Goal: Task Accomplishment & Management: Use online tool/utility

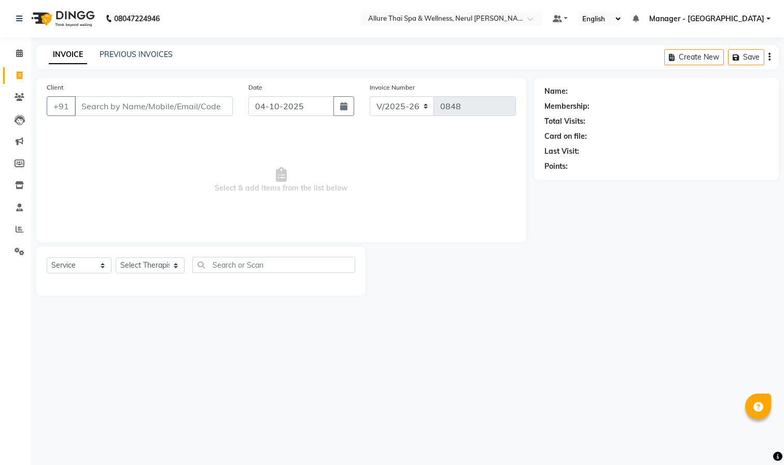
select select "8529"
select select "service"
click at [128, 105] on input "Client" at bounding box center [154, 106] width 158 height 20
type input "9769845474"
click at [215, 100] on button "Add Client" at bounding box center [205, 106] width 53 height 20
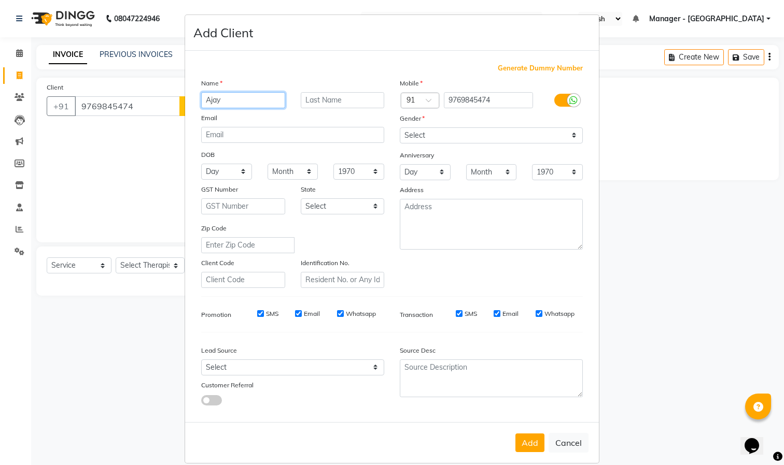
type input "Ajay"
click at [486, 134] on select "Select [DEMOGRAPHIC_DATA] [DEMOGRAPHIC_DATA] Other Prefer Not To Say" at bounding box center [491, 136] width 183 height 16
select select "[DEMOGRAPHIC_DATA]"
click at [400, 128] on select "Select Male Female Other Prefer Not To Say" at bounding box center [491, 136] width 183 height 16
click at [526, 442] on button "Add" at bounding box center [529, 443] width 29 height 19
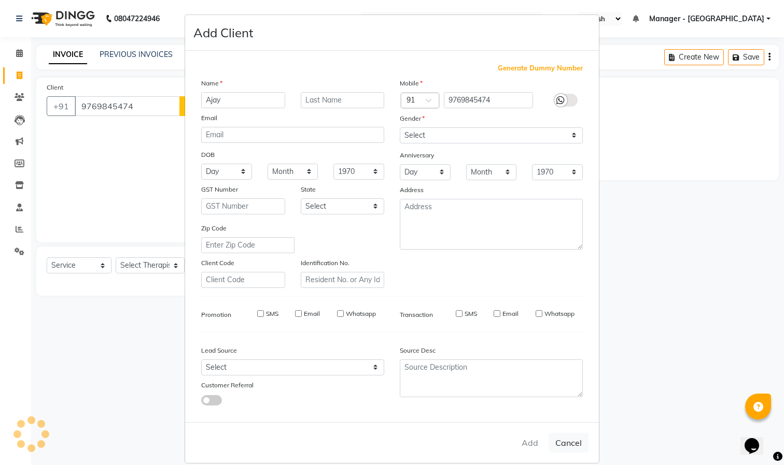
select select
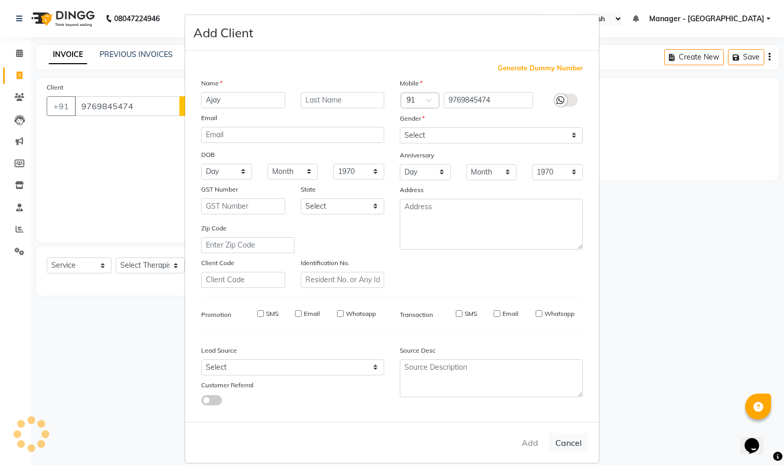
select select
checkbox input "false"
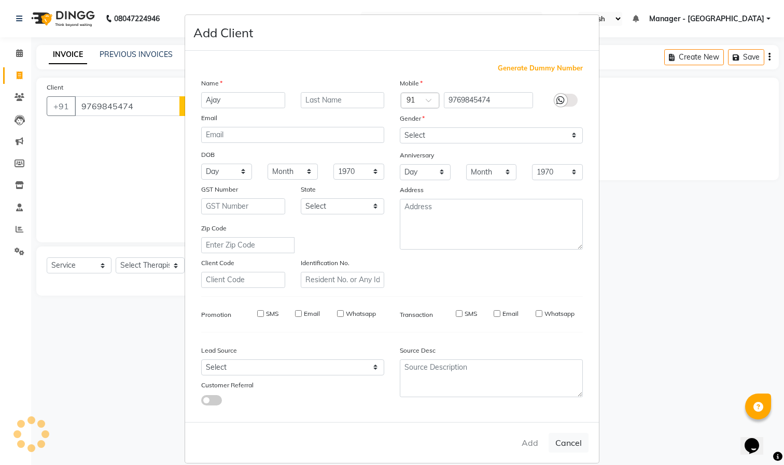
checkbox input "false"
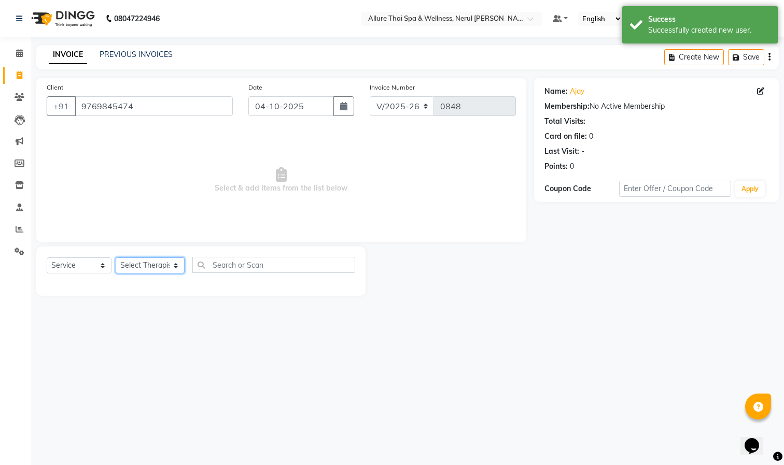
click at [152, 264] on select "Select Therapist Barnet Manager - Siam Meriam Ms vangchhia Rami VJ" at bounding box center [150, 266] width 69 height 16
select select "85288"
click at [116, 258] on select "Select Therapist Barnet Manager - Siam Meriam Ms vangchhia Rami VJ" at bounding box center [150, 266] width 69 height 16
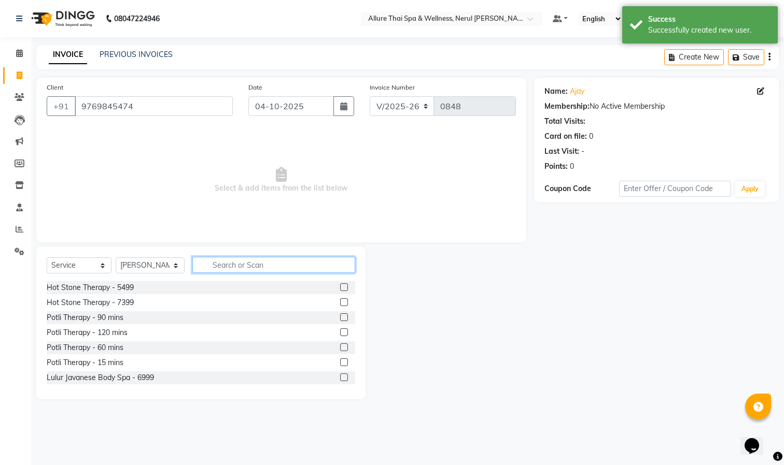
click at [263, 263] on input "text" at bounding box center [273, 265] width 163 height 16
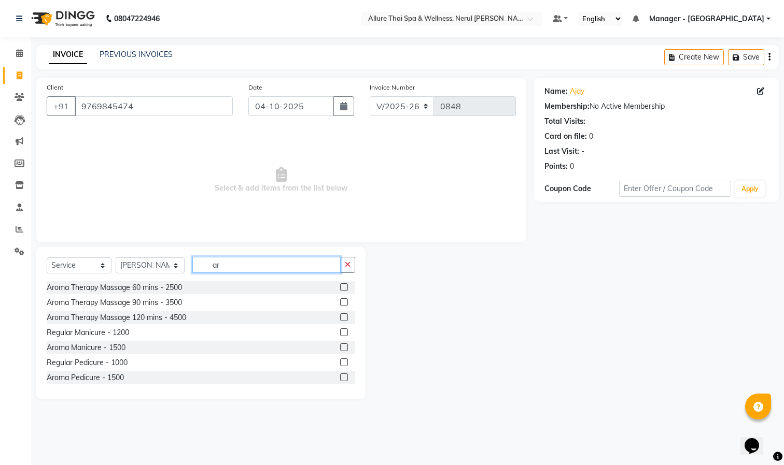
type input "ar"
click at [340, 286] on label at bounding box center [344, 288] width 8 height 8
click at [340, 286] on input "checkbox" at bounding box center [343, 288] width 7 height 7
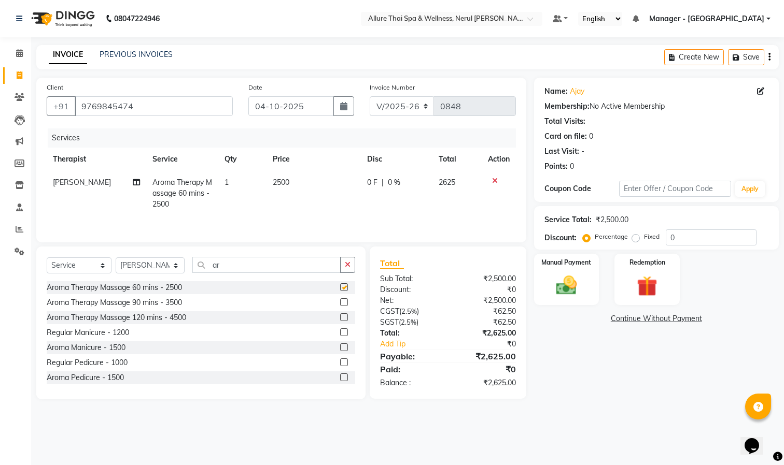
checkbox input "false"
click at [644, 238] on label "Fixed" at bounding box center [652, 236] width 16 height 9
click at [634, 238] on input "Fixed" at bounding box center [637, 236] width 7 height 7
radio input "true"
click at [695, 235] on input "0" at bounding box center [711, 238] width 91 height 16
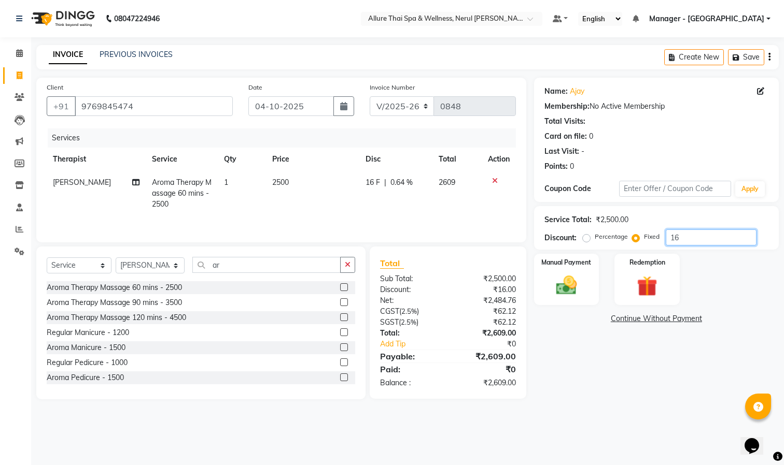
type input "1"
type input "1125"
click at [577, 281] on img at bounding box center [566, 286] width 35 height 24
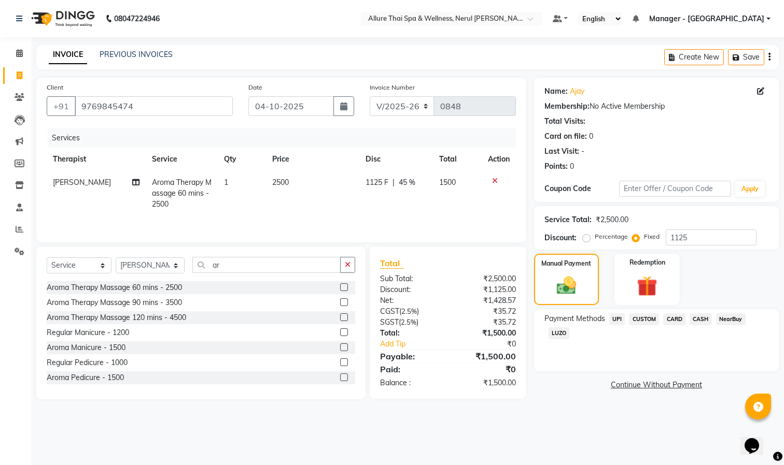
click at [617, 317] on span "UPI" at bounding box center [617, 320] width 16 height 12
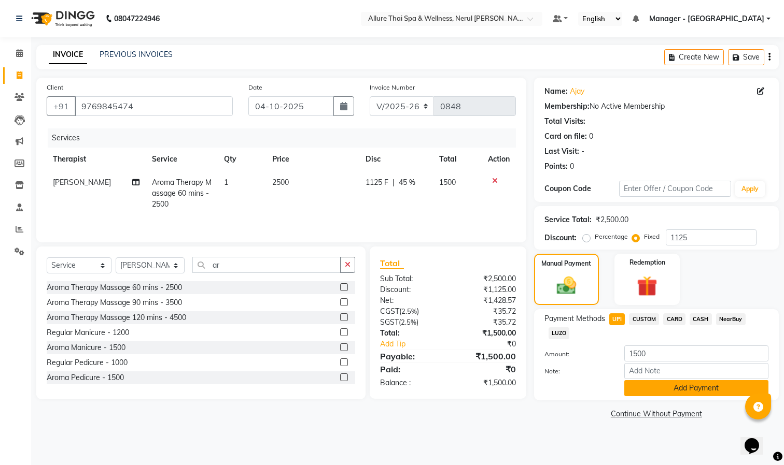
click at [655, 395] on button "Add Payment" at bounding box center [696, 388] width 144 height 16
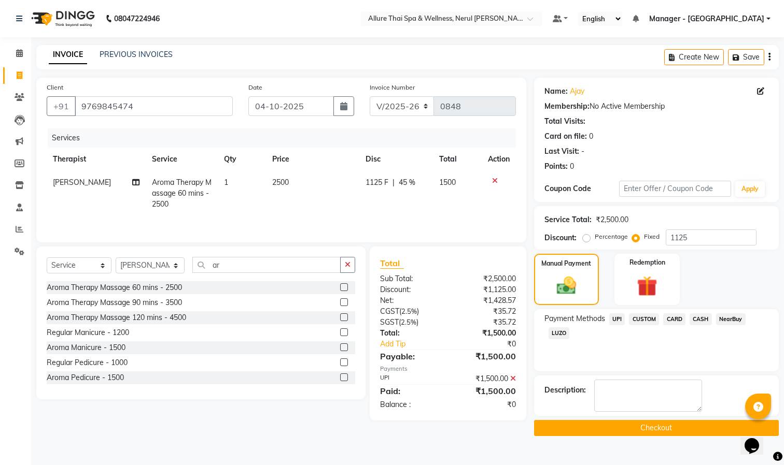
click at [633, 427] on button "Checkout" at bounding box center [656, 428] width 245 height 16
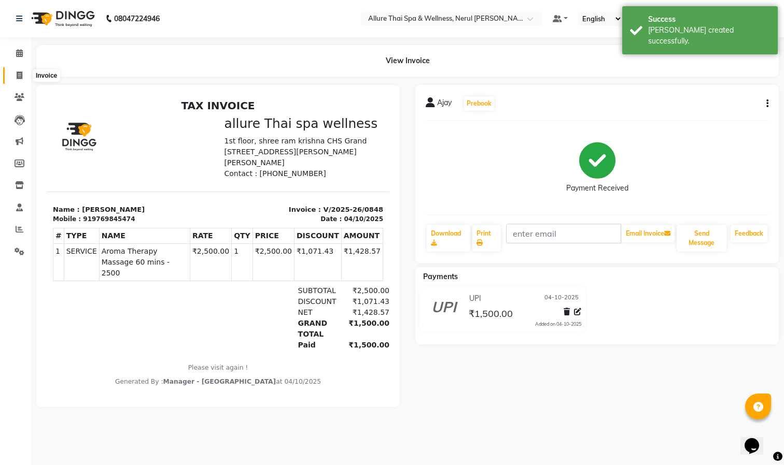
click at [17, 72] on icon at bounding box center [20, 76] width 6 height 8
select select "service"
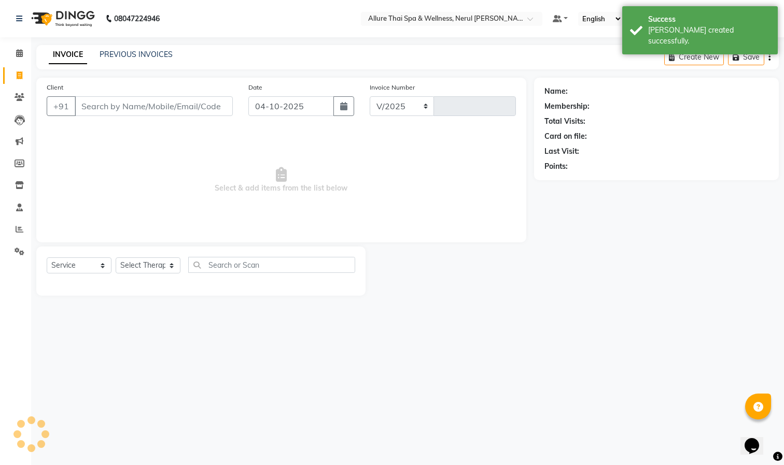
select select "8529"
type input "0849"
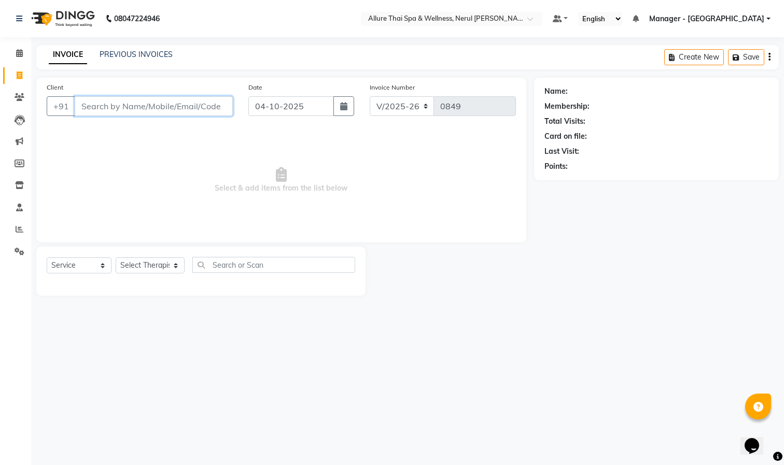
click at [142, 106] on input "Client" at bounding box center [154, 106] width 158 height 20
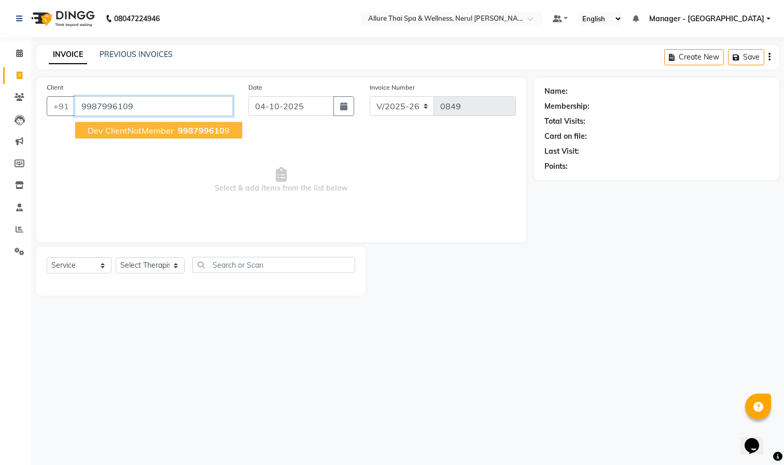
type input "9987996109"
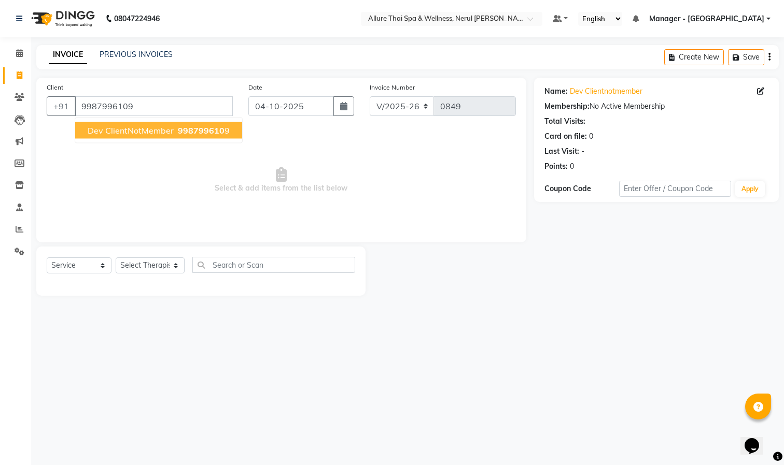
click at [145, 128] on span "Dev ClientNotMember" at bounding box center [131, 130] width 86 height 10
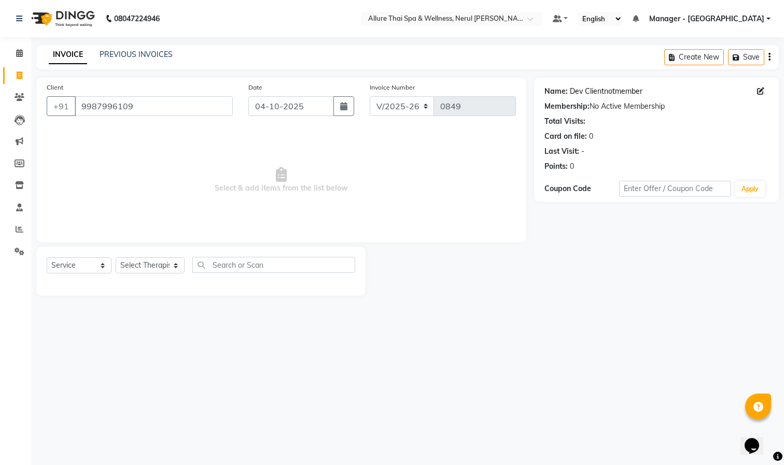
click at [604, 87] on link "Dev Clientnotmember" at bounding box center [606, 91] width 73 height 11
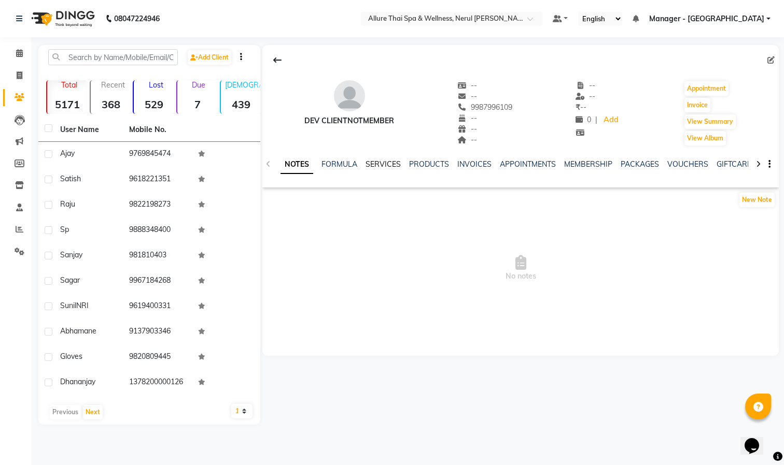
click at [381, 162] on link "SERVICES" at bounding box center [382, 164] width 35 height 9
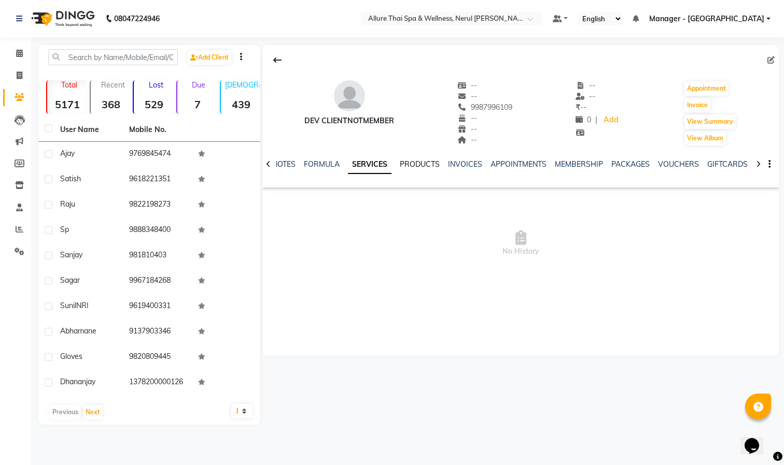
click at [430, 162] on link "PRODUCTS" at bounding box center [420, 164] width 40 height 9
click at [610, 162] on link "PACKAGES" at bounding box center [623, 164] width 38 height 9
click at [490, 162] on link "APPOINTMENTS" at bounding box center [469, 164] width 56 height 9
click at [427, 159] on div "INVOICES" at bounding box center [432, 164] width 34 height 11
click at [379, 165] on link "PRODUCTS" at bounding box center [386, 164] width 40 height 9
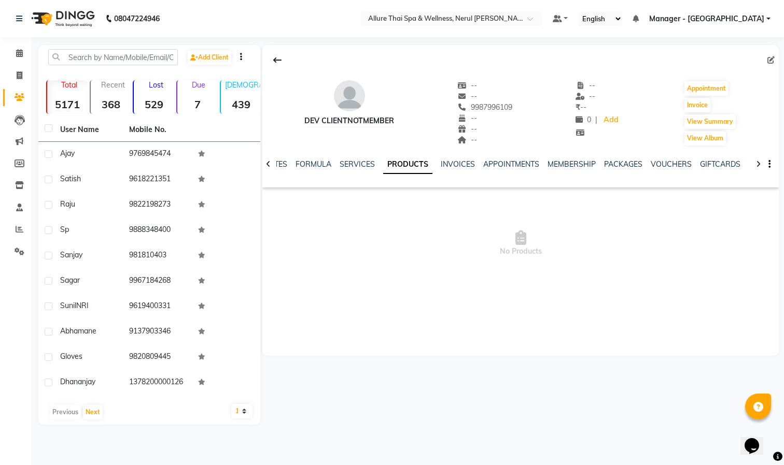
click at [344, 159] on div "NOTES FORMULA SERVICES PRODUCTS INVOICES APPOINTMENTS MEMBERSHIP PACKAGES VOUCH…" at bounding box center [520, 165] width 516 height 36
click at [551, 159] on div "MEMBERSHIP" at bounding box center [571, 164] width 48 height 11
click at [560, 160] on link "MEMBERSHIP" at bounding box center [571, 164] width 48 height 9
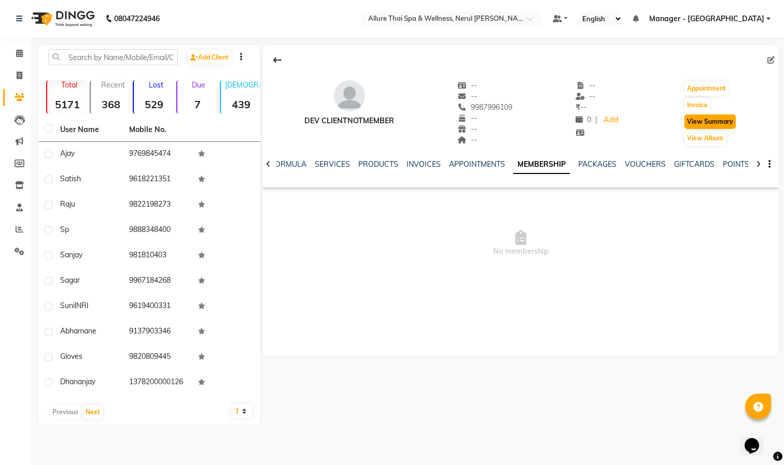
click at [717, 120] on button "View Summary" at bounding box center [709, 122] width 51 height 15
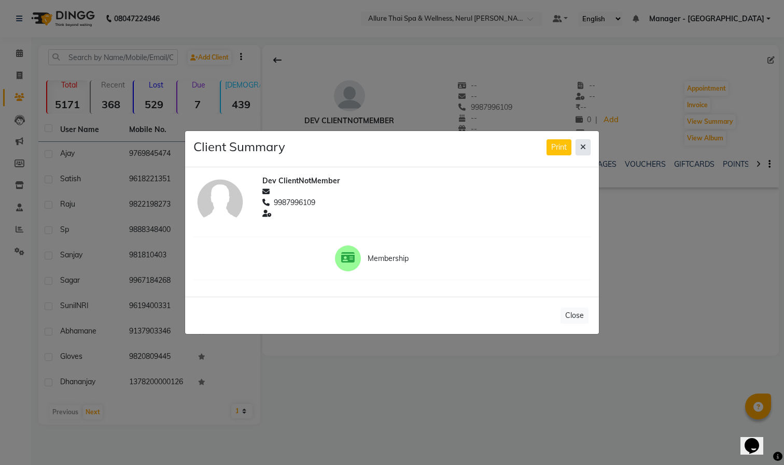
click at [578, 146] on button at bounding box center [582, 147] width 15 height 16
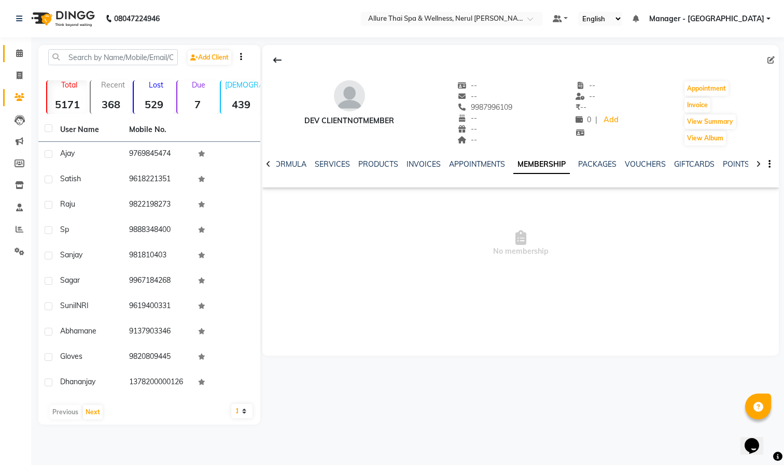
click at [18, 47] on link "Calendar" at bounding box center [15, 53] width 25 height 17
